Goal: Use online tool/utility: Use online tool/utility

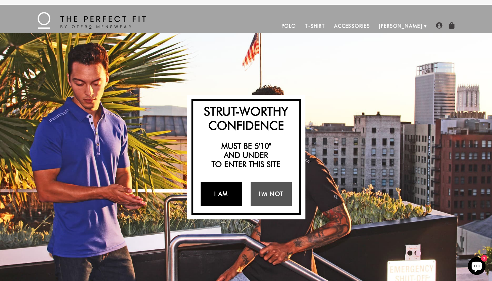
click at [216, 197] on link "I Am" at bounding box center [220, 194] width 41 height 24
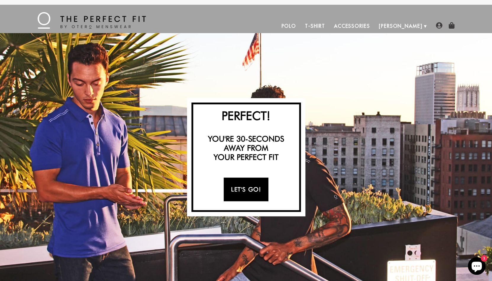
click at [235, 192] on link "Let's Go!" at bounding box center [246, 190] width 45 height 24
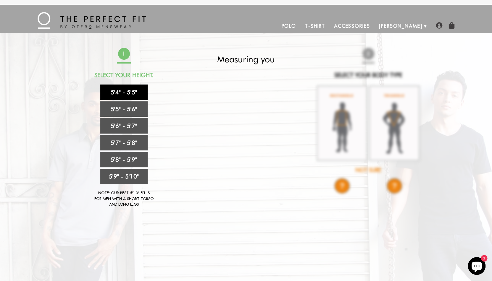
click at [131, 94] on link "5'4" - 5'5"" at bounding box center [123, 92] width 47 height 15
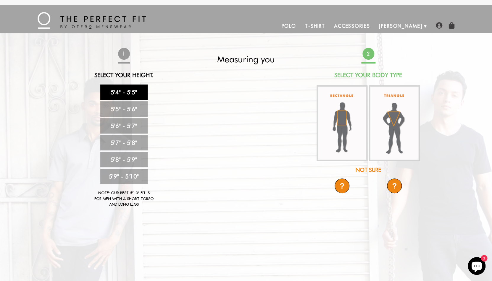
click at [135, 92] on link "5'4" - 5'5"" at bounding box center [123, 92] width 47 height 15
click at [368, 171] on div "Not Sure" at bounding box center [368, 170] width 105 height 8
click at [368, 169] on div "Not Sure" at bounding box center [368, 170] width 105 height 8
click at [395, 187] on div "?" at bounding box center [394, 186] width 15 height 15
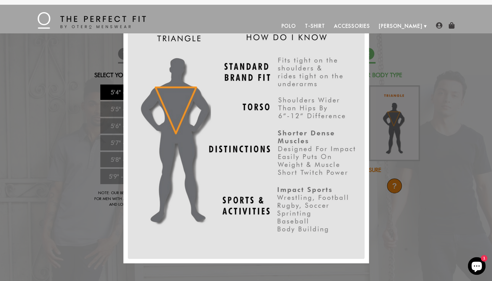
click at [396, 217] on div "X" at bounding box center [246, 140] width 492 height 281
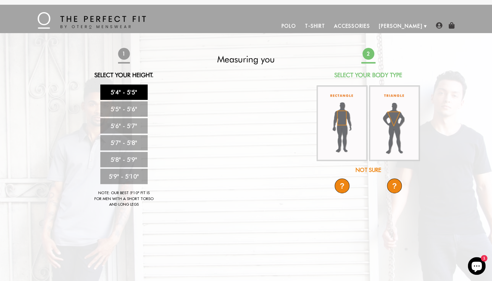
click at [342, 183] on div "?" at bounding box center [341, 186] width 15 height 15
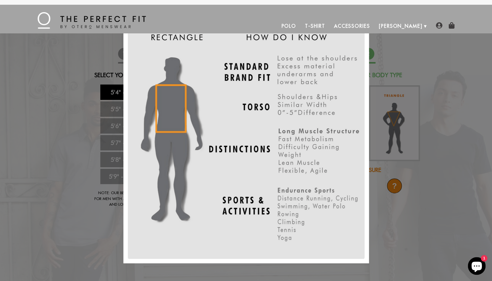
click at [385, 148] on div "X" at bounding box center [246, 140] width 492 height 281
